Goal: Find specific page/section: Find specific page/section

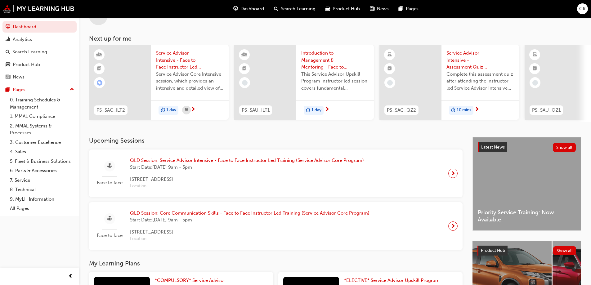
scroll to position [62, 0]
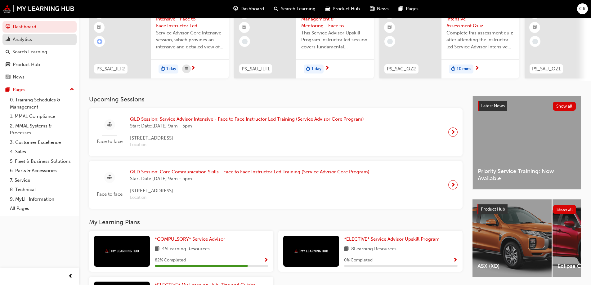
click at [27, 40] on div "Analytics" at bounding box center [22, 39] width 19 height 7
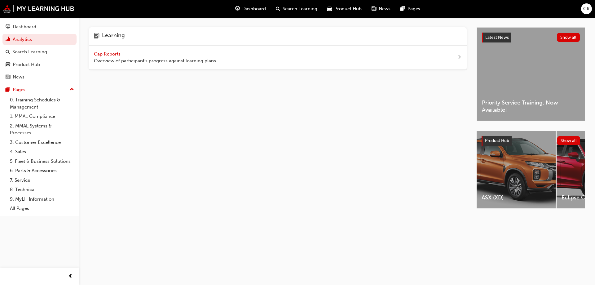
click at [114, 51] on span "Gap Reports" at bounding box center [108, 54] width 28 height 6
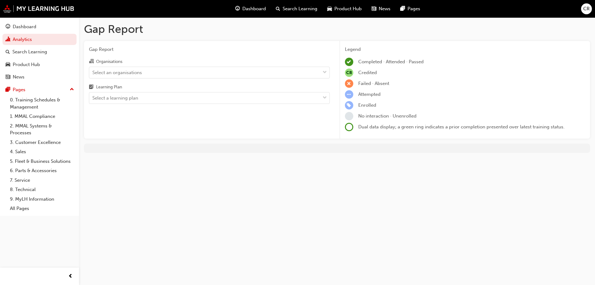
click at [124, 65] on div "Organisations" at bounding box center [209, 62] width 241 height 9
click at [93, 69] on input "Organisations Select an organisations" at bounding box center [92, 71] width 1 height 5
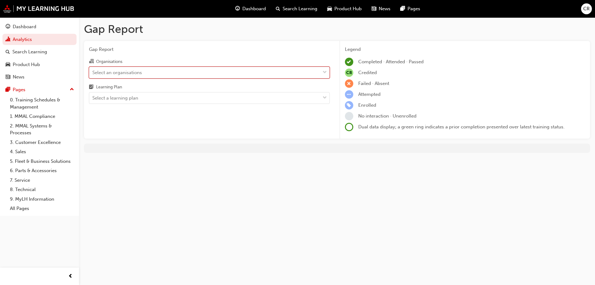
click at [130, 73] on div "Select an organisations" at bounding box center [117, 72] width 50 height 7
click at [93, 73] on input "Organisations 0 results available. Select is focused ,type to refine list, pres…" at bounding box center [92, 71] width 1 height 5
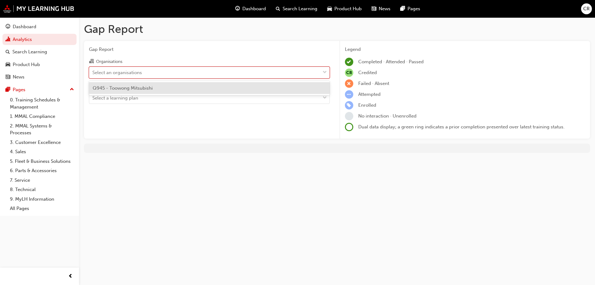
click at [142, 91] on div "Q945 - Toowong Mitsubishi" at bounding box center [209, 88] width 241 height 12
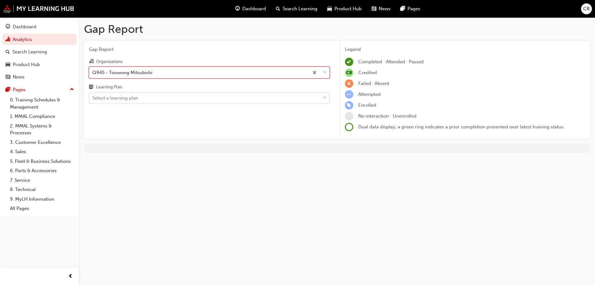
click at [139, 99] on div "Select a learning plan" at bounding box center [204, 98] width 231 height 11
click at [93, 99] on input "Learning Plan Select a learning plan" at bounding box center [92, 97] width 1 height 5
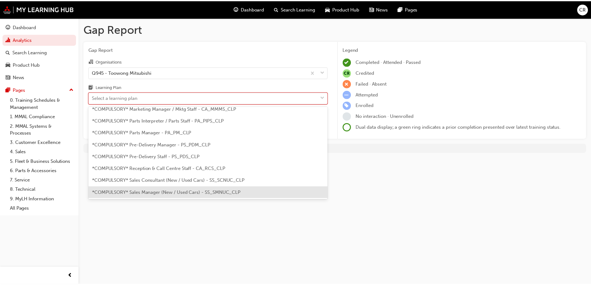
scroll to position [145, 0]
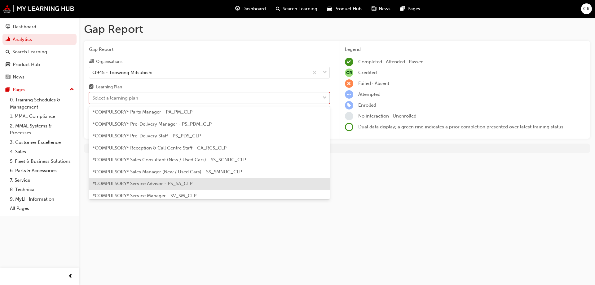
click at [152, 181] on span "*COMPULSORY* Service Advisor - PS_SA_CLP" at bounding box center [143, 184] width 100 height 6
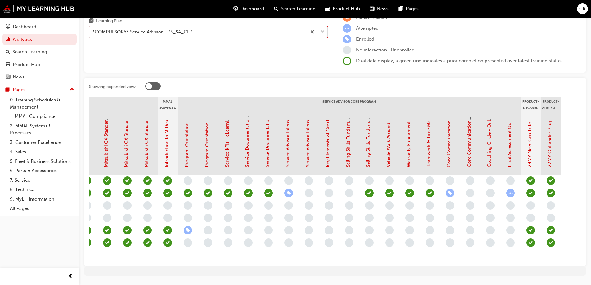
scroll to position [87, 0]
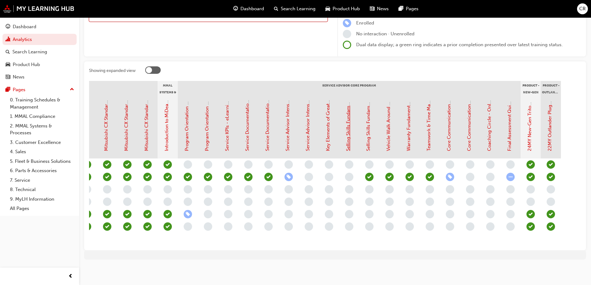
click at [349, 127] on link "Selling Skills Fundamentals Part 1 - eLearning Module (Service Advisor Core Pro…" at bounding box center [348, 59] width 6 height 184
